Goal: Task Accomplishment & Management: Manage account settings

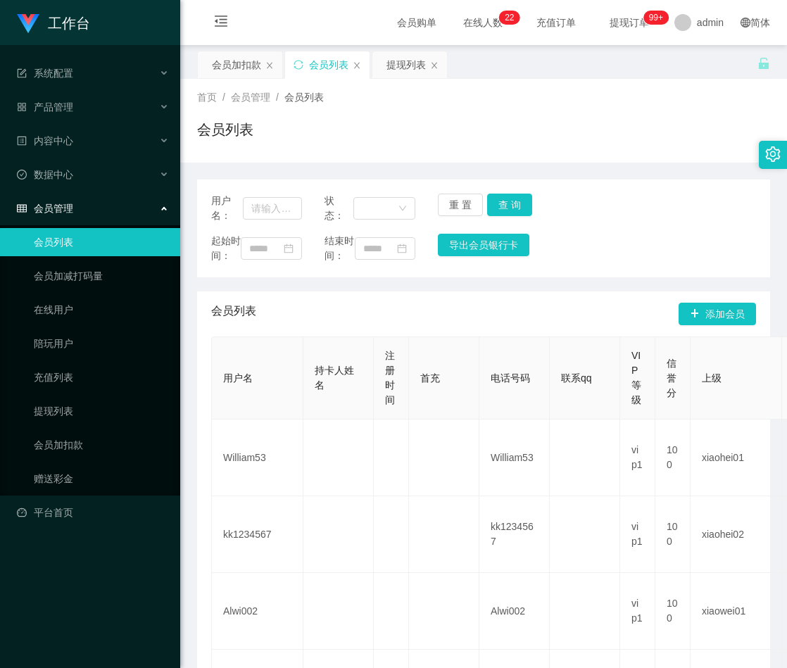
click at [282, 211] on input "text" at bounding box center [272, 208] width 59 height 23
type input "18105"
click at [499, 206] on button "查 询" at bounding box center [509, 205] width 45 height 23
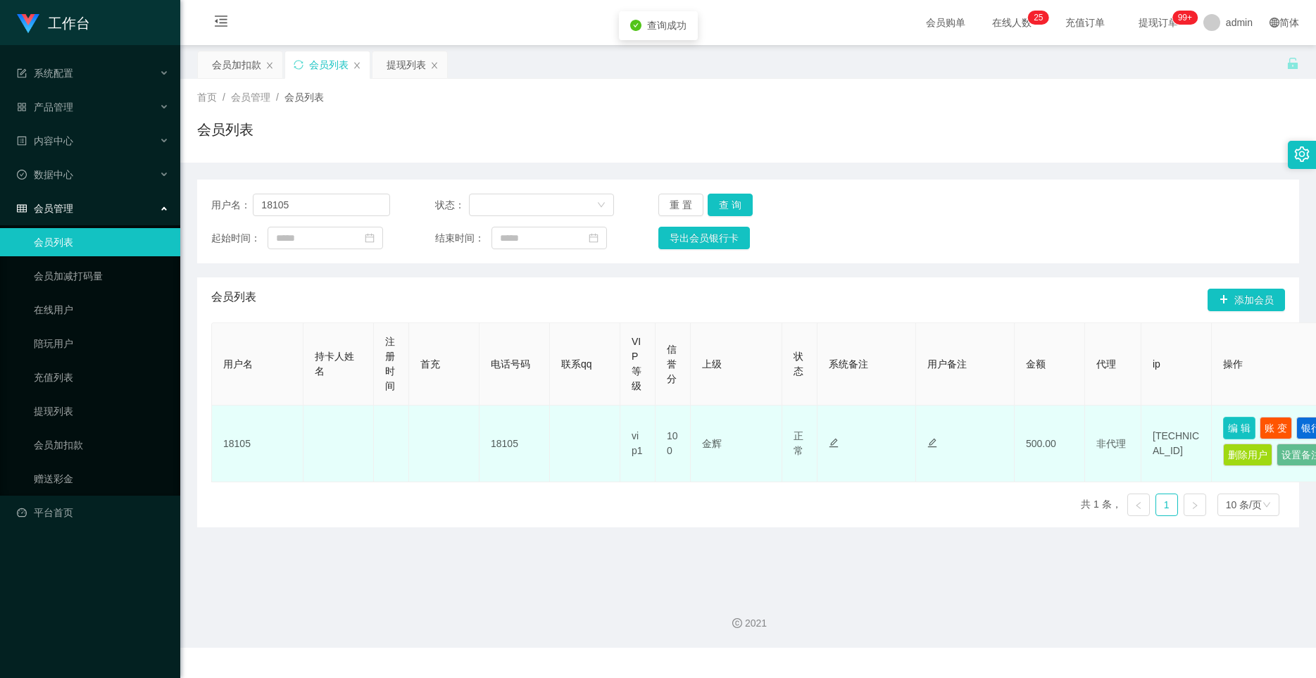
click at [787, 418] on button "编 辑" at bounding box center [1239, 428] width 32 height 23
type input "18105"
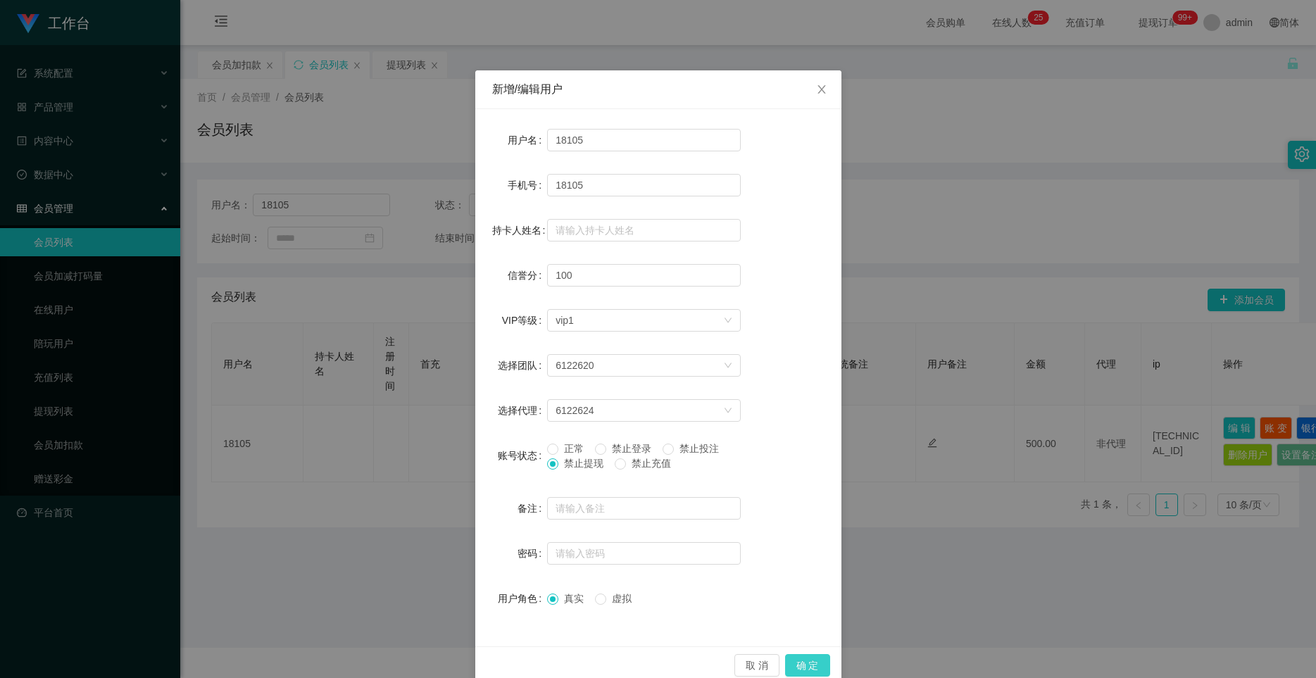
click at [787, 659] on button "确 定" at bounding box center [807, 665] width 45 height 23
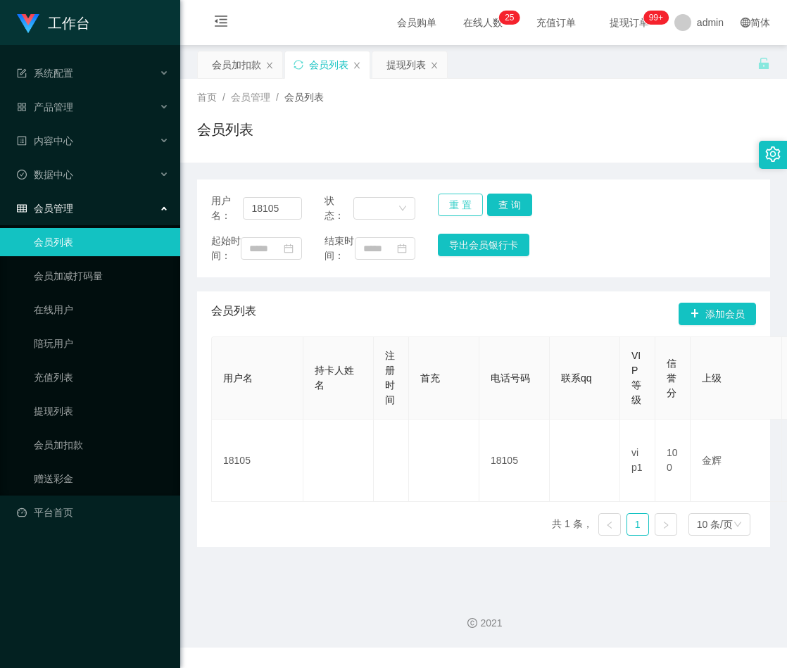
drag, startPoint x: 454, startPoint y: 204, endPoint x: 330, endPoint y: 211, distance: 124.2
click at [454, 204] on button "重 置" at bounding box center [460, 205] width 45 height 23
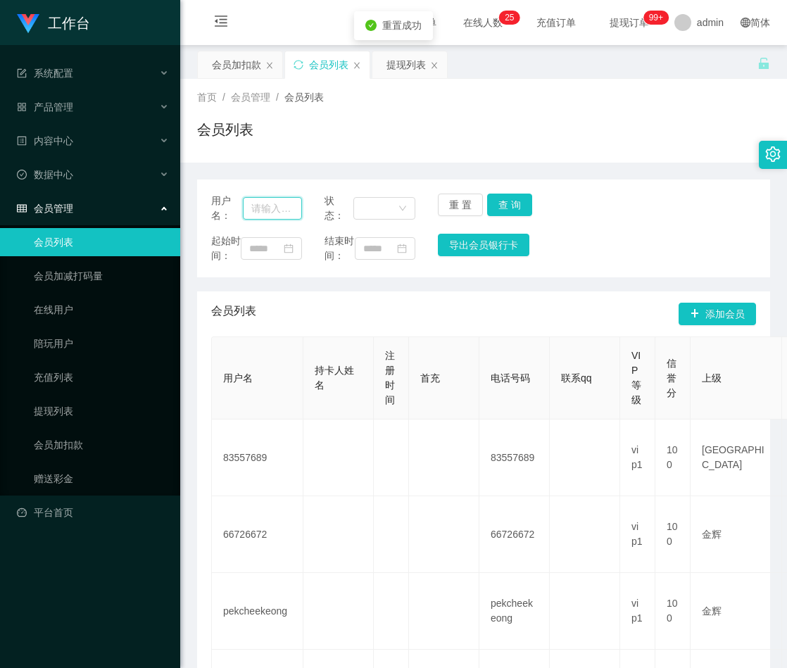
click at [288, 209] on input "text" at bounding box center [272, 208] width 59 height 23
paste input "Masht"
type input "Masht"
click at [501, 205] on button "查 询" at bounding box center [509, 205] width 45 height 23
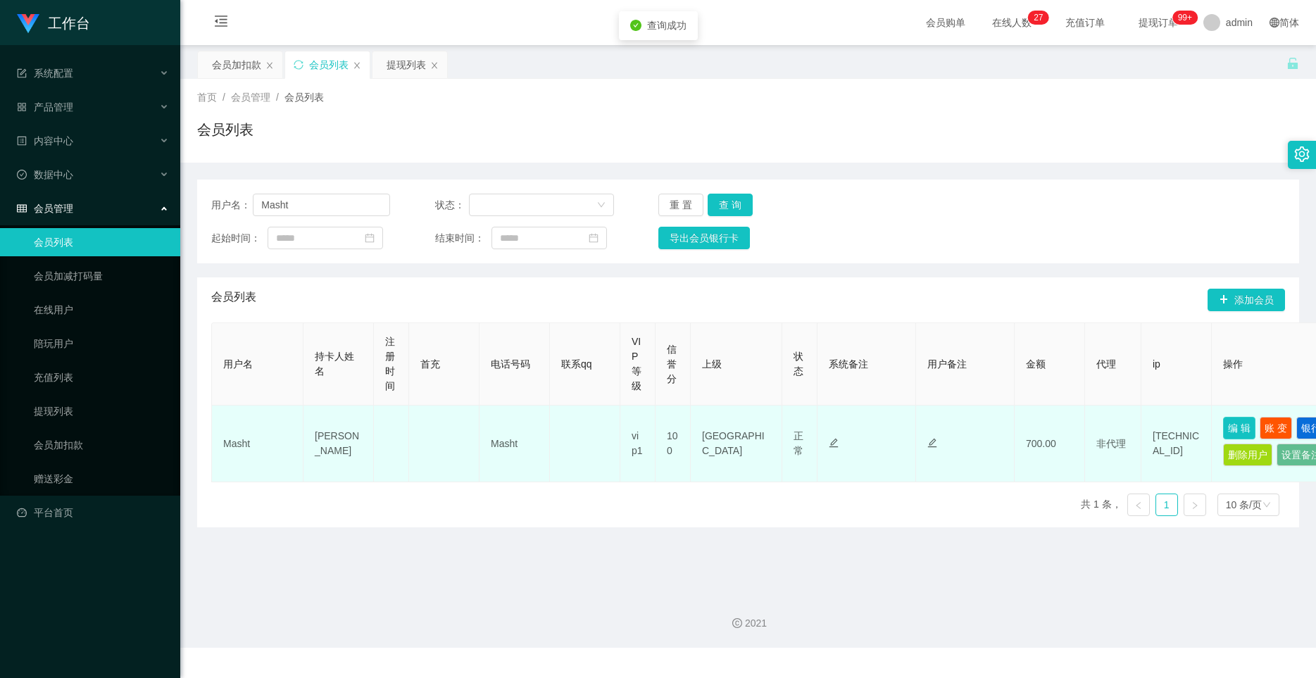
click at [787, 428] on button "编 辑" at bounding box center [1239, 428] width 32 height 23
type input "Masht"
type input "[PERSON_NAME]"
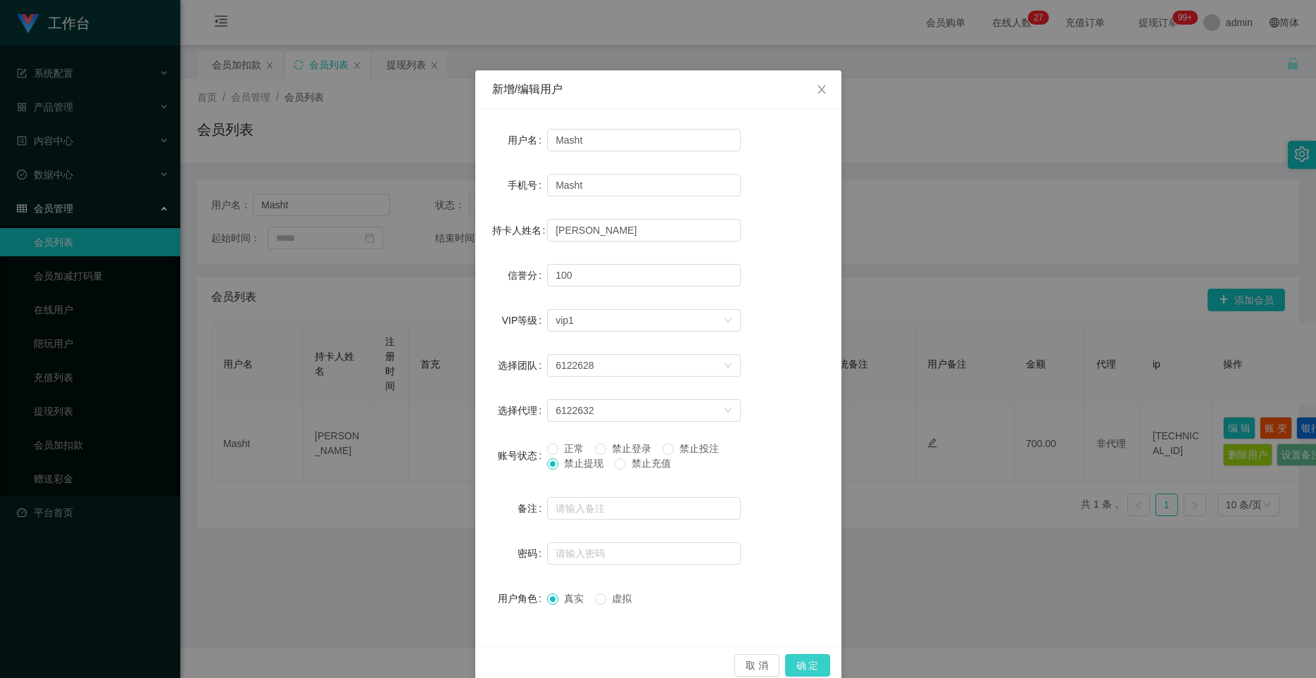
click at [787, 661] on button "确 定" at bounding box center [807, 665] width 45 height 23
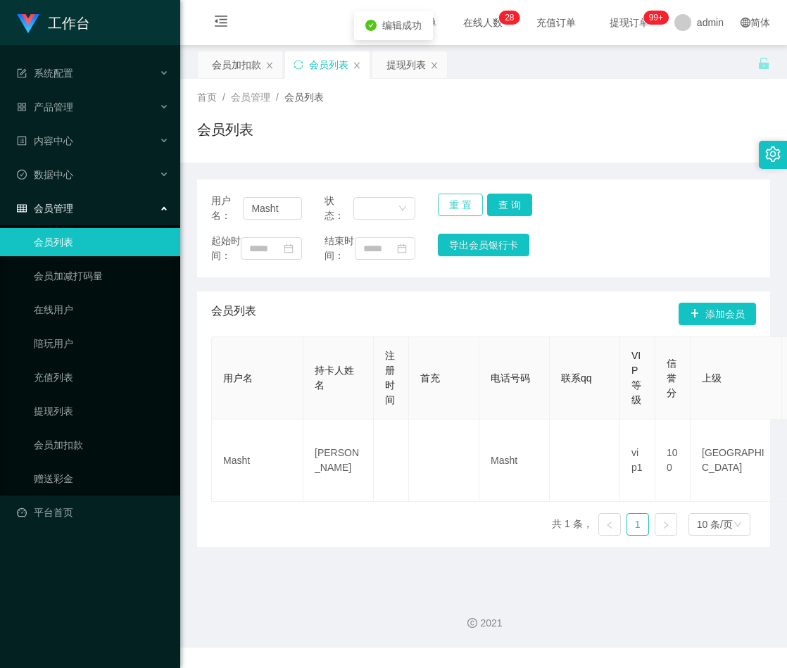
click at [460, 202] on button "重 置" at bounding box center [460, 205] width 45 height 23
